Goal: Use online tool/utility

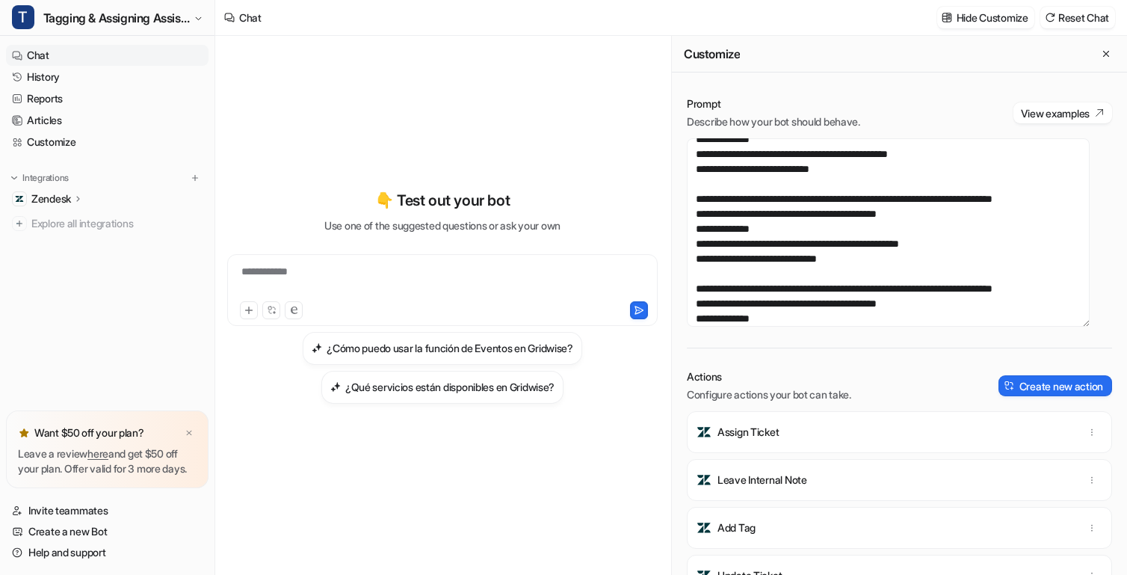
scroll to position [1136, 0]
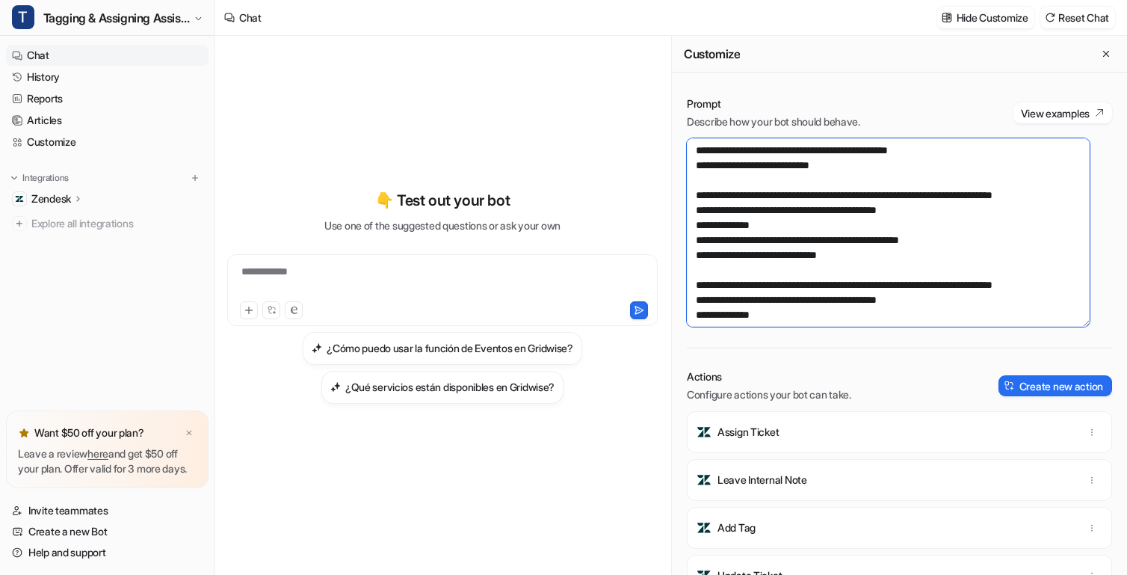
drag, startPoint x: 832, startPoint y: 303, endPoint x: 759, endPoint y: 298, distance: 73.4
click at [759, 298] on textarea at bounding box center [888, 232] width 403 height 188
click at [750, 299] on textarea at bounding box center [888, 232] width 403 height 188
click at [753, 301] on textarea at bounding box center [888, 232] width 403 height 188
click at [835, 292] on textarea at bounding box center [888, 232] width 403 height 188
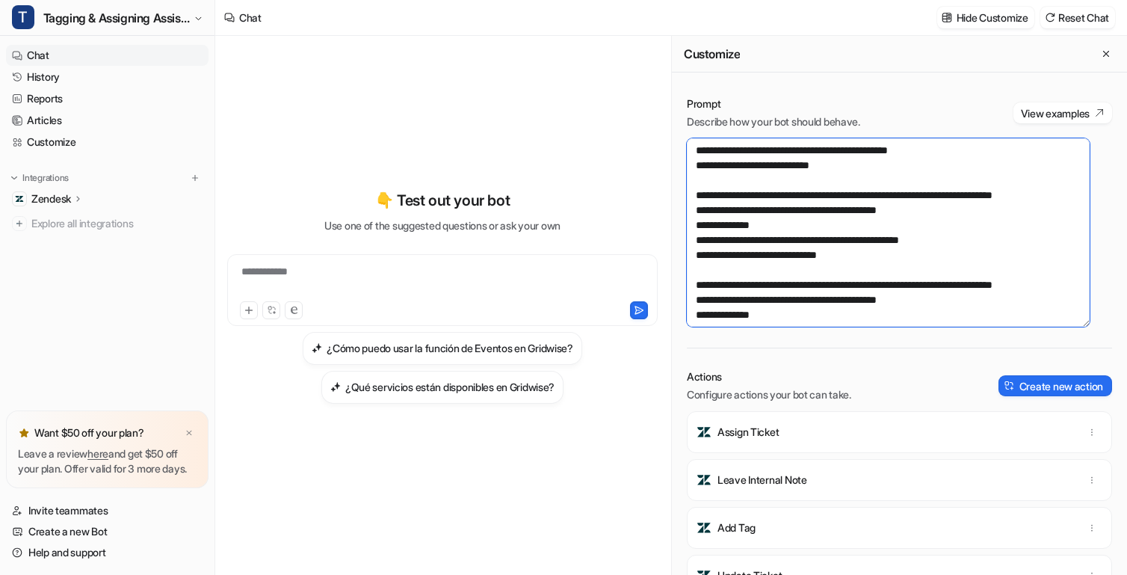
click at [833, 300] on textarea at bounding box center [888, 232] width 403 height 188
click at [960, 263] on textarea at bounding box center [888, 232] width 403 height 188
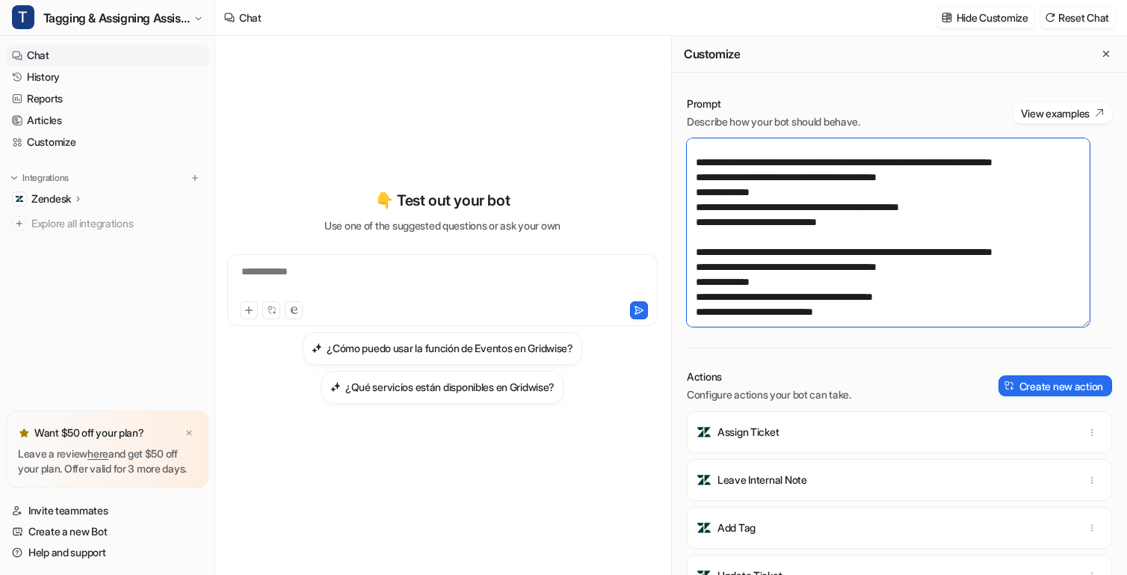
drag, startPoint x: 914, startPoint y: 220, endPoint x: 840, endPoint y: 215, distance: 74.2
click at [840, 215] on textarea at bounding box center [888, 232] width 403 height 188
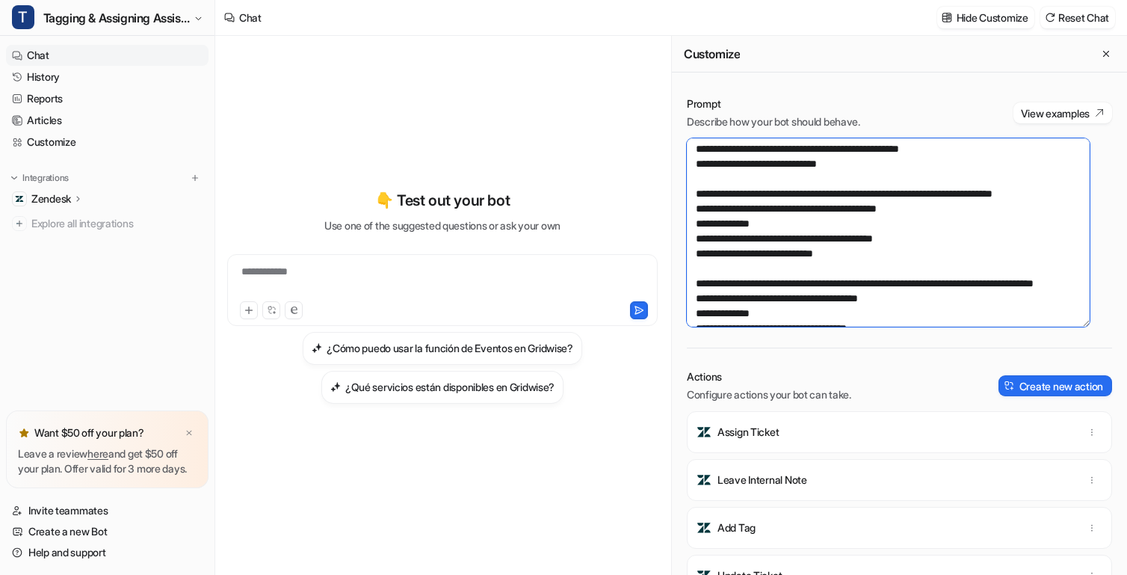
scroll to position [1244, 0]
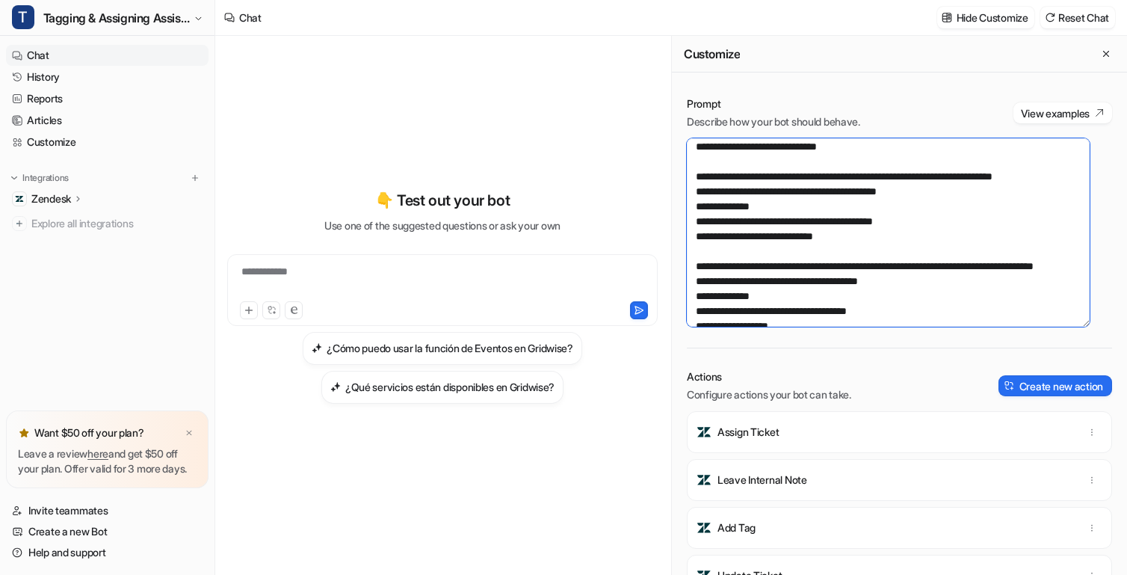
drag, startPoint x: 842, startPoint y: 248, endPoint x: 926, endPoint y: 245, distance: 83.8
click at [926, 245] on textarea at bounding box center [888, 232] width 403 height 188
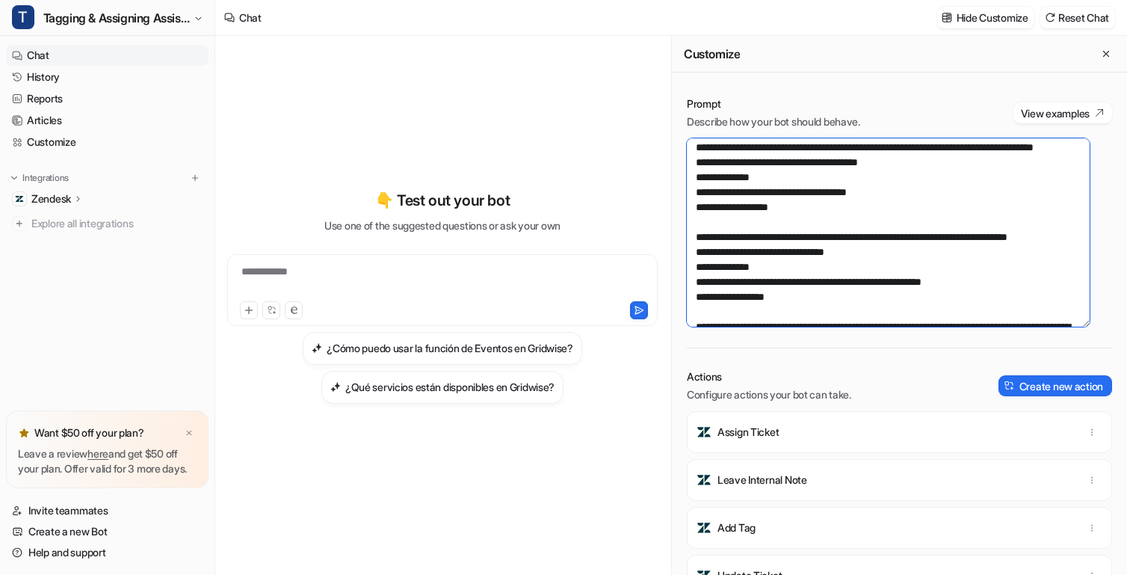
scroll to position [1374, 0]
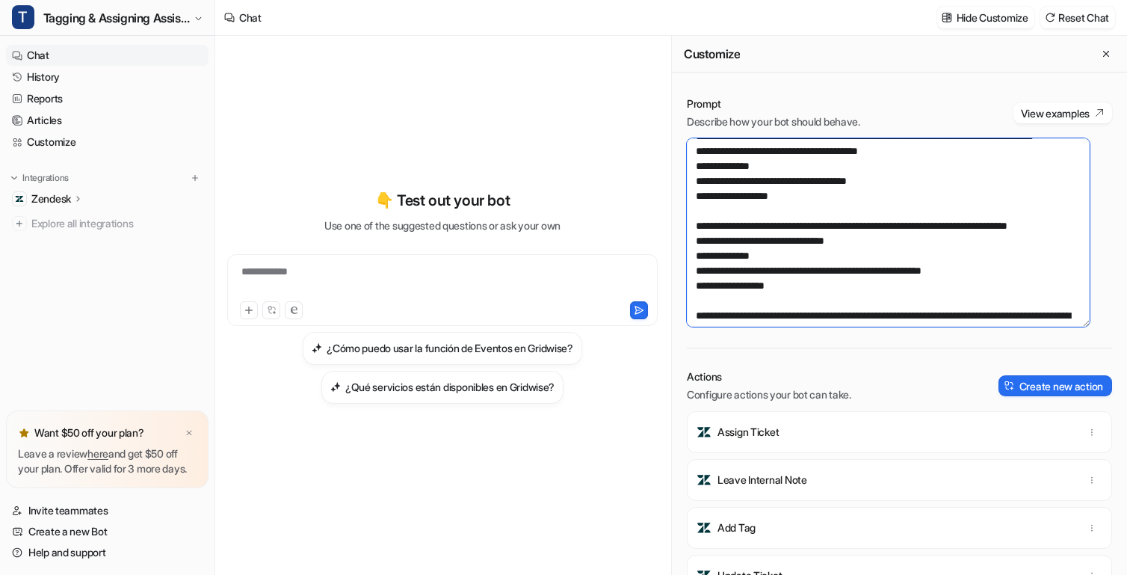
drag, startPoint x: 841, startPoint y: 223, endPoint x: 929, endPoint y: 220, distance: 88.2
click at [929, 220] on textarea at bounding box center [888, 232] width 403 height 188
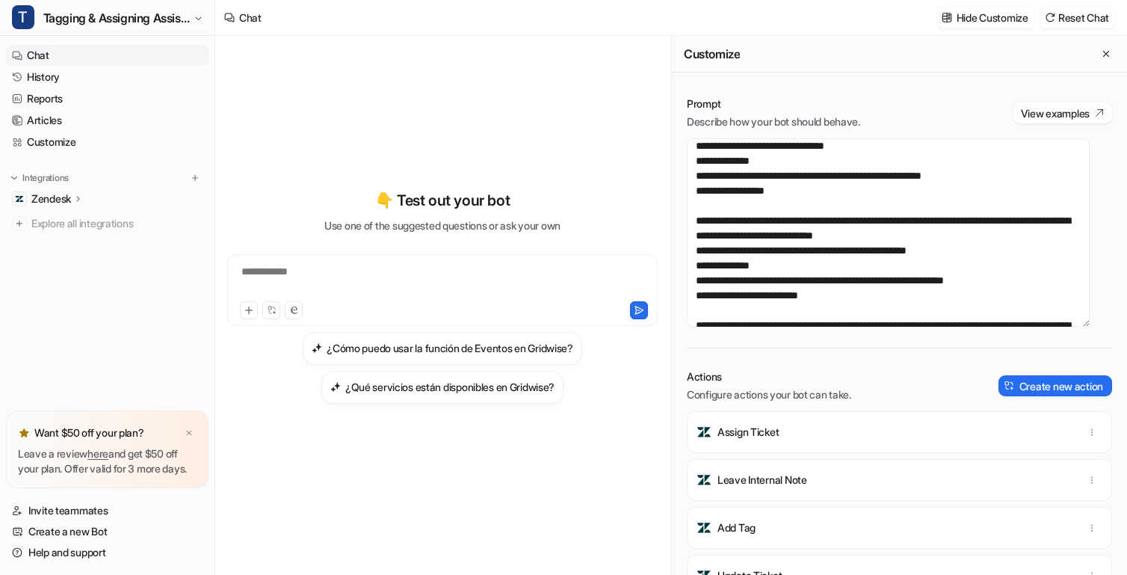
scroll to position [1471, 0]
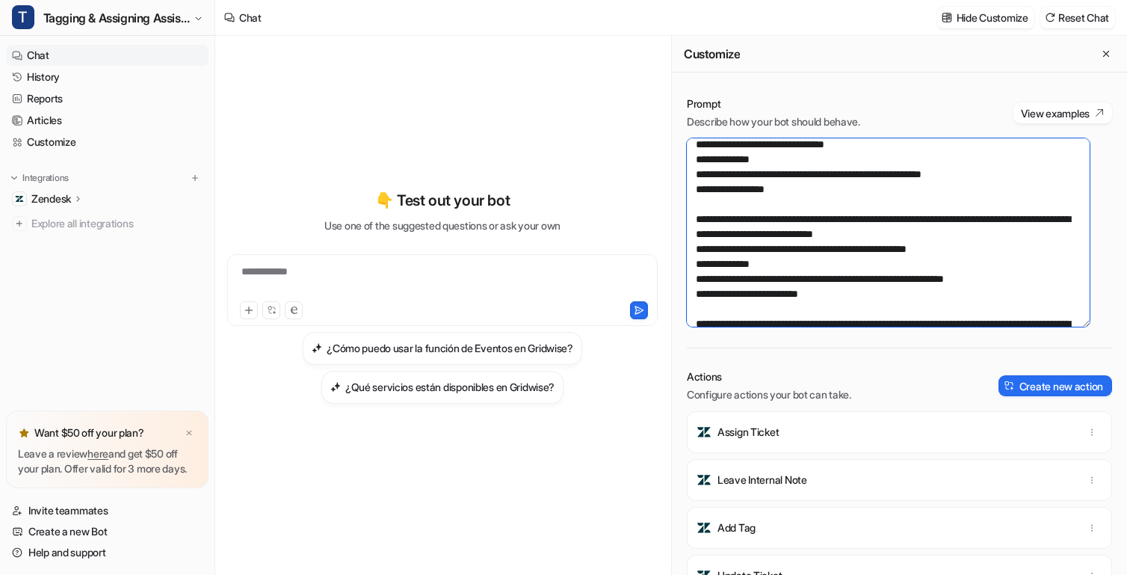
drag, startPoint x: 841, startPoint y: 231, endPoint x: 909, endPoint y: 236, distance: 68.2
click at [909, 236] on textarea at bounding box center [888, 232] width 403 height 188
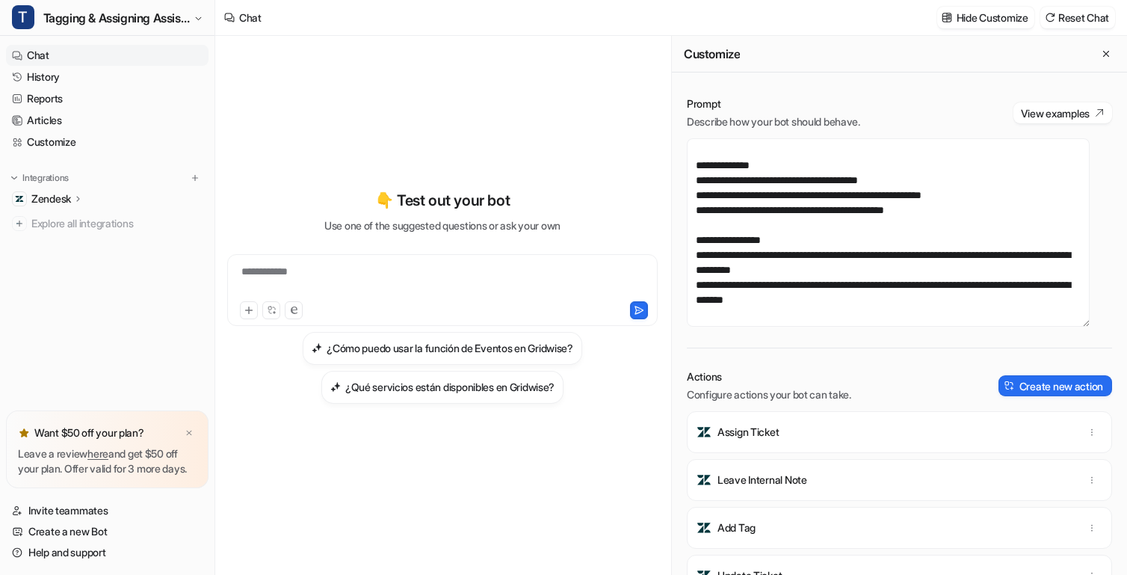
scroll to position [2810, 0]
